Goal: Use online tool/utility: Utilize a website feature to perform a specific function

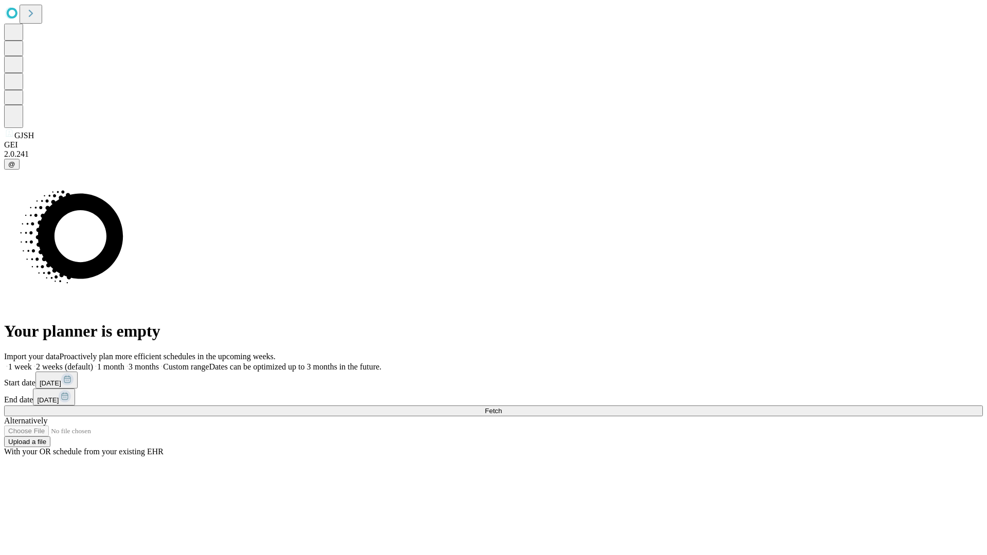
click at [502, 407] on span "Fetch" at bounding box center [493, 411] width 17 height 8
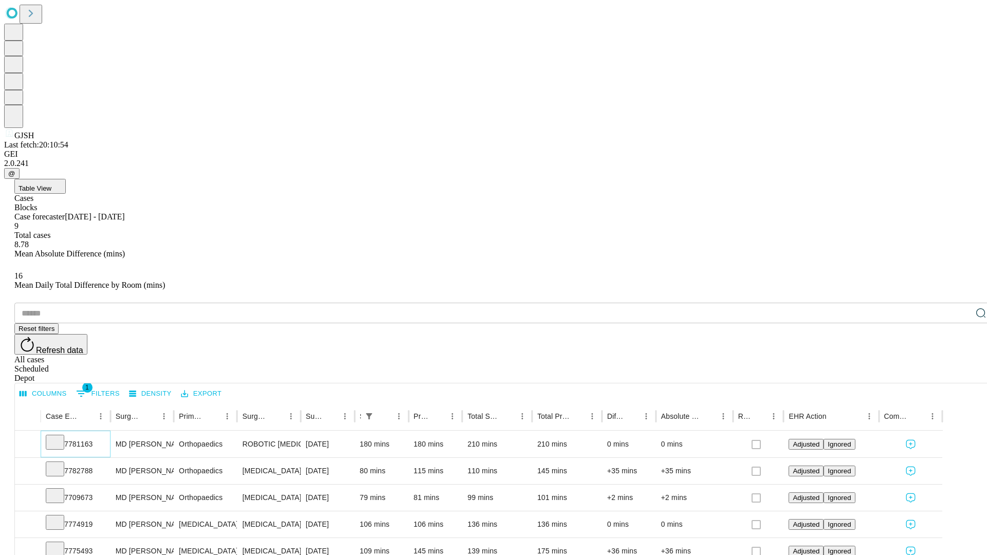
click at [60, 436] on icon at bounding box center [55, 441] width 10 height 10
